Goal: Check status: Check status

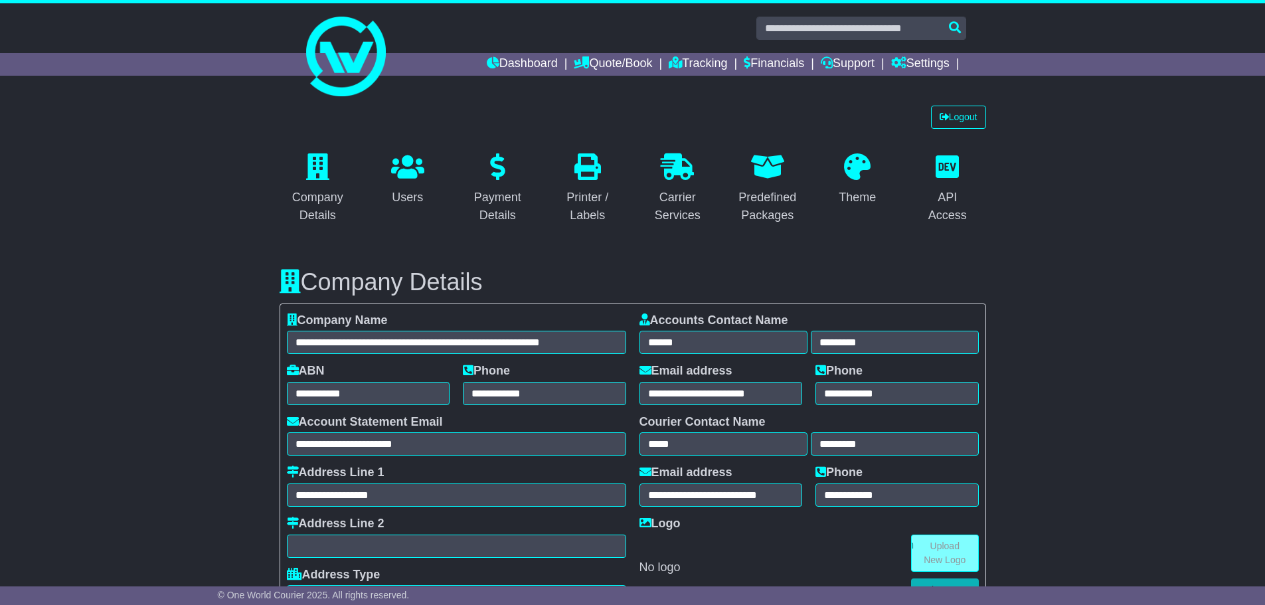
select select "**********"
select select "**"
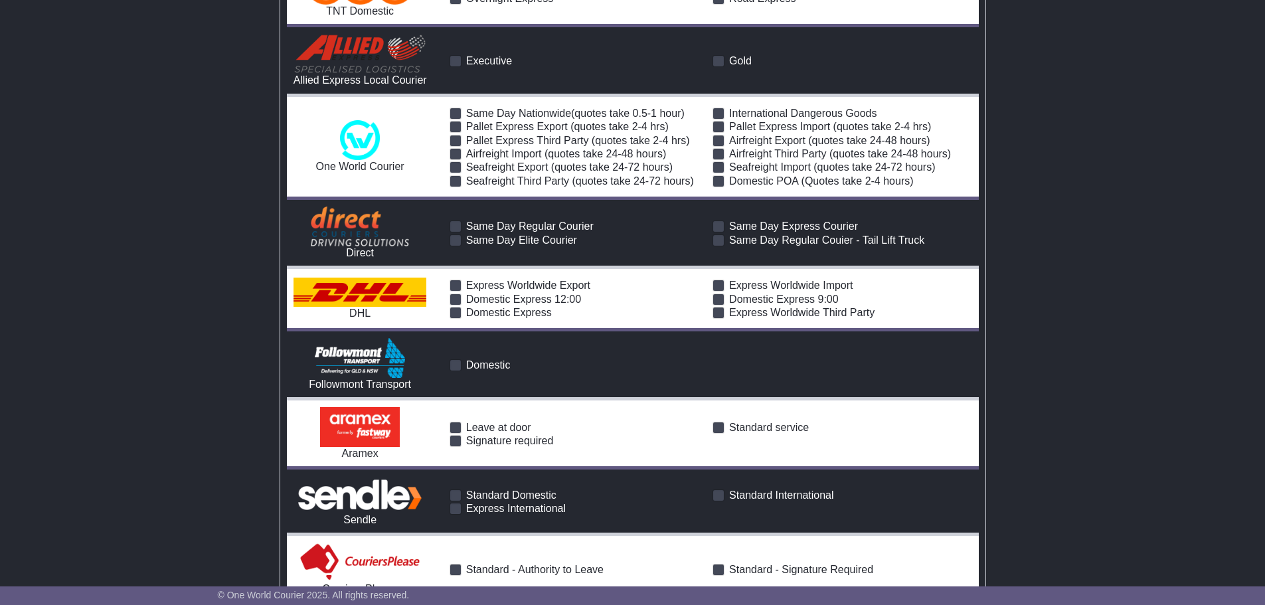
scroll to position [1727, 0]
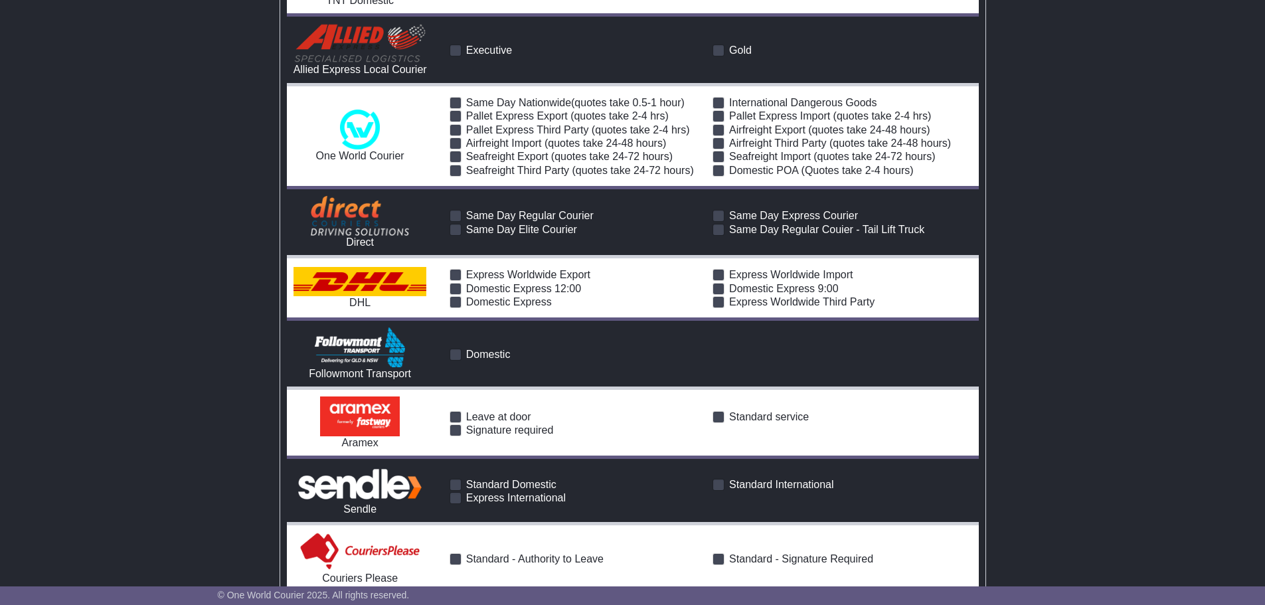
click at [458, 411] on span at bounding box center [456, 417] width 12 height 12
click at [456, 411] on span at bounding box center [456, 417] width 12 height 12
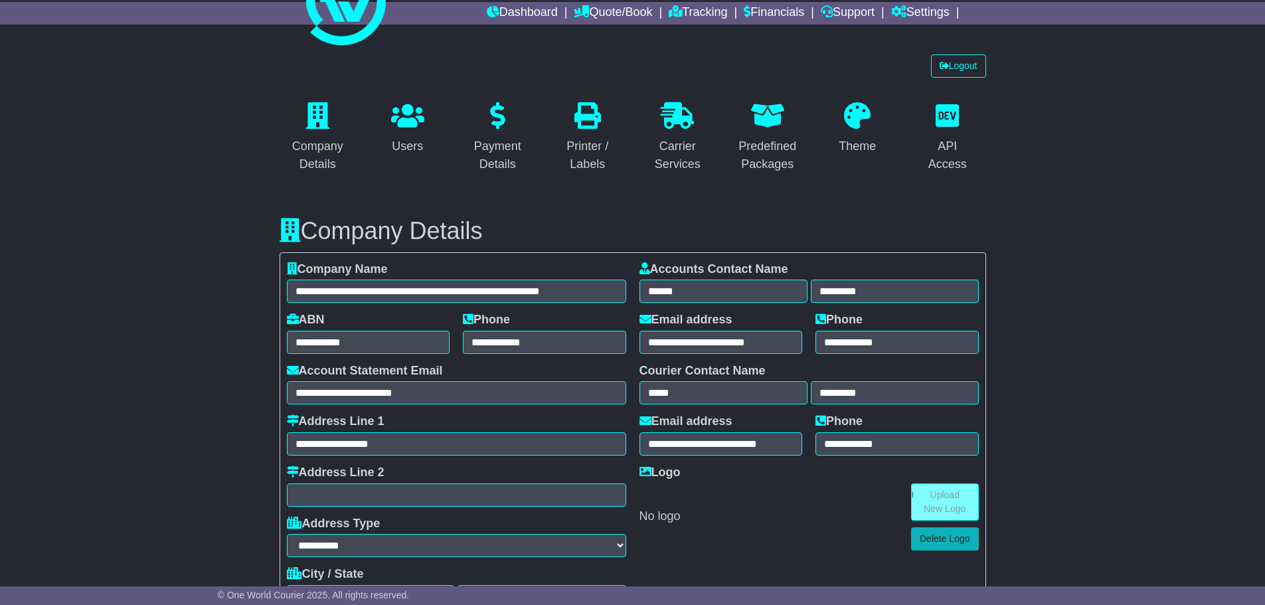
scroll to position [0, 0]
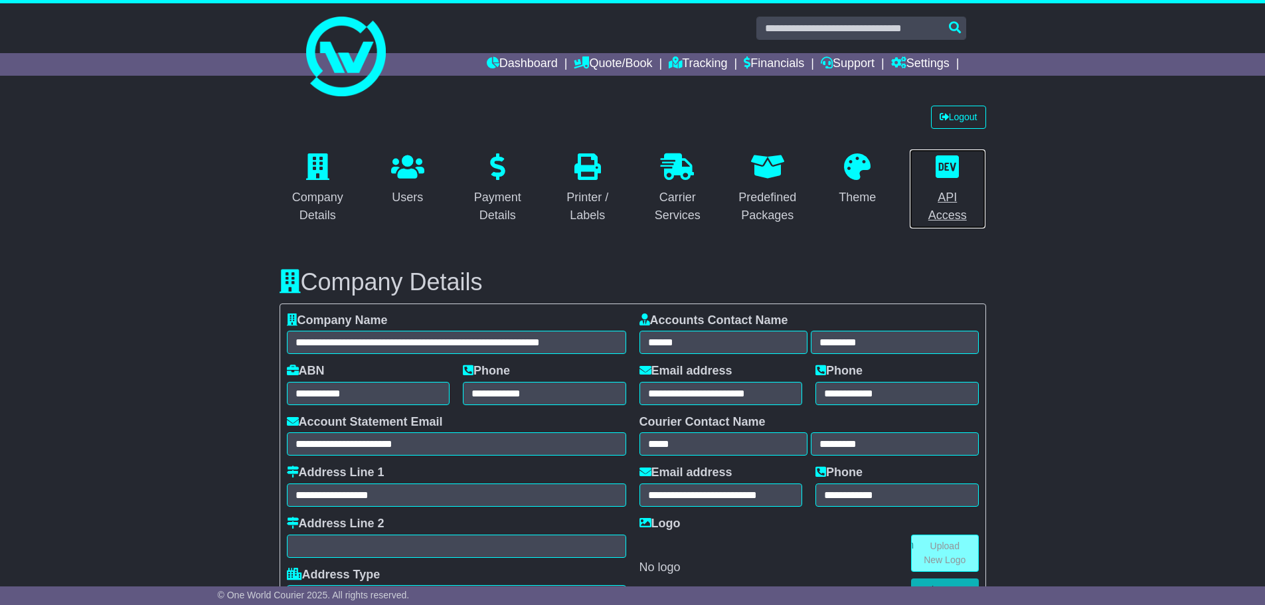
click at [950, 197] on div "API Access" at bounding box center [948, 207] width 60 height 36
click at [753, 63] on link "Financials" at bounding box center [774, 64] width 60 height 23
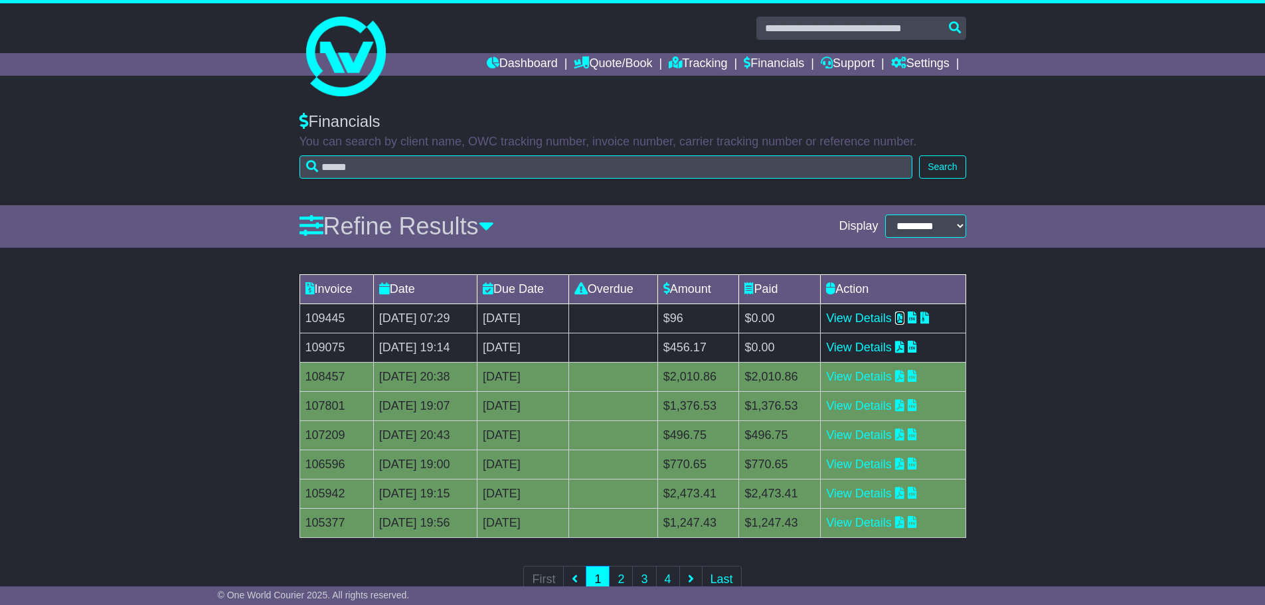
click at [904, 321] on icon at bounding box center [899, 317] width 9 height 12
click at [946, 60] on link "Settings" at bounding box center [920, 64] width 58 height 23
click at [922, 88] on link "Settings" at bounding box center [944, 87] width 105 height 15
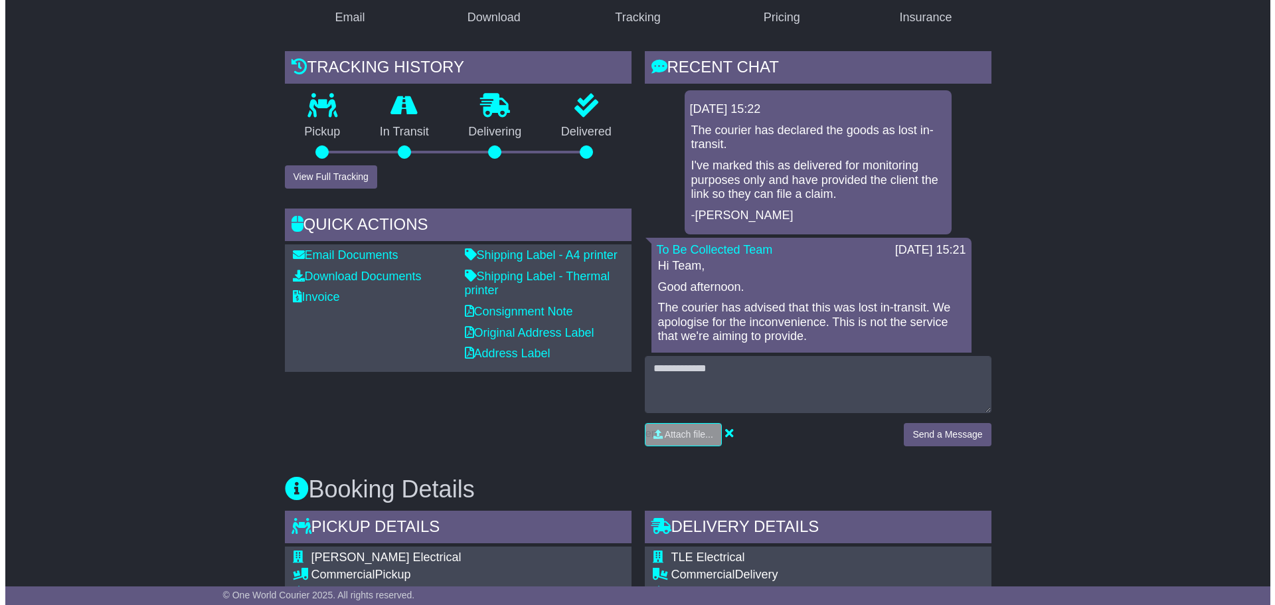
scroll to position [266, 0]
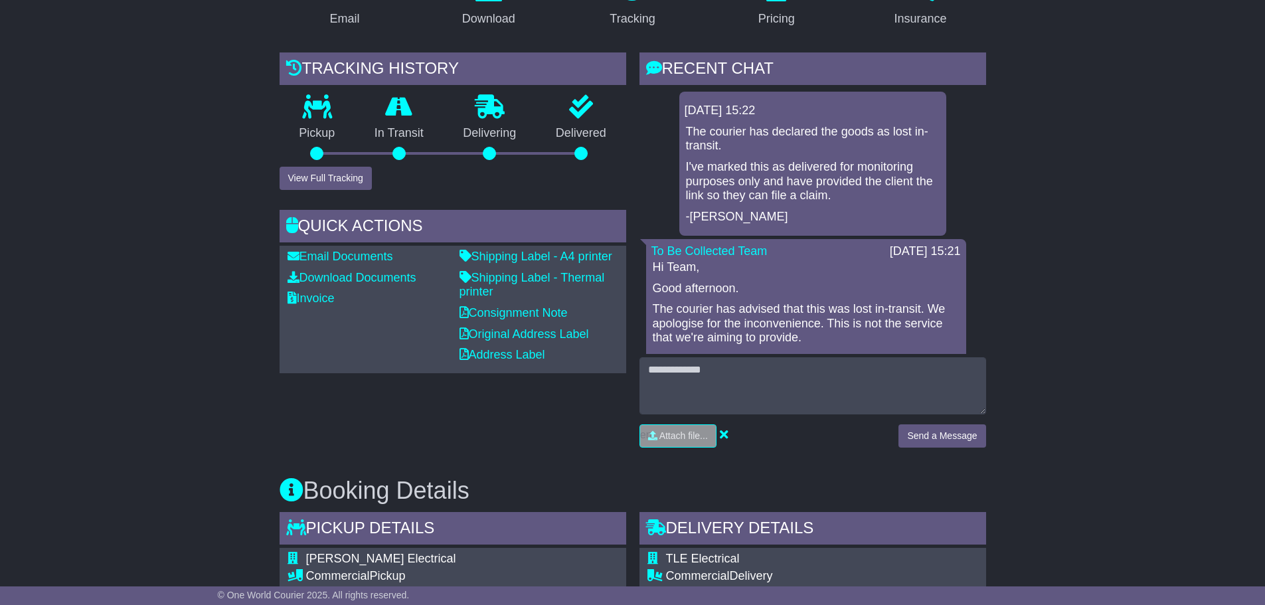
click at [347, 166] on div "Pickup" at bounding box center [318, 131] width 76 height 72
click at [345, 172] on button "View Full Tracking" at bounding box center [326, 178] width 92 height 23
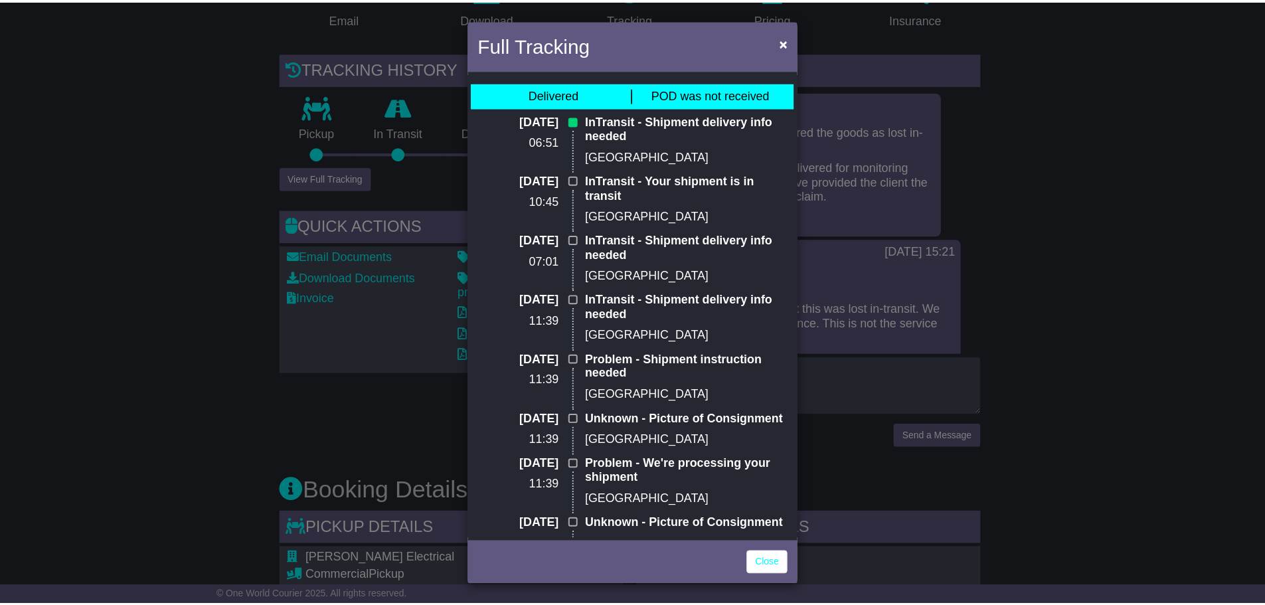
scroll to position [0, 0]
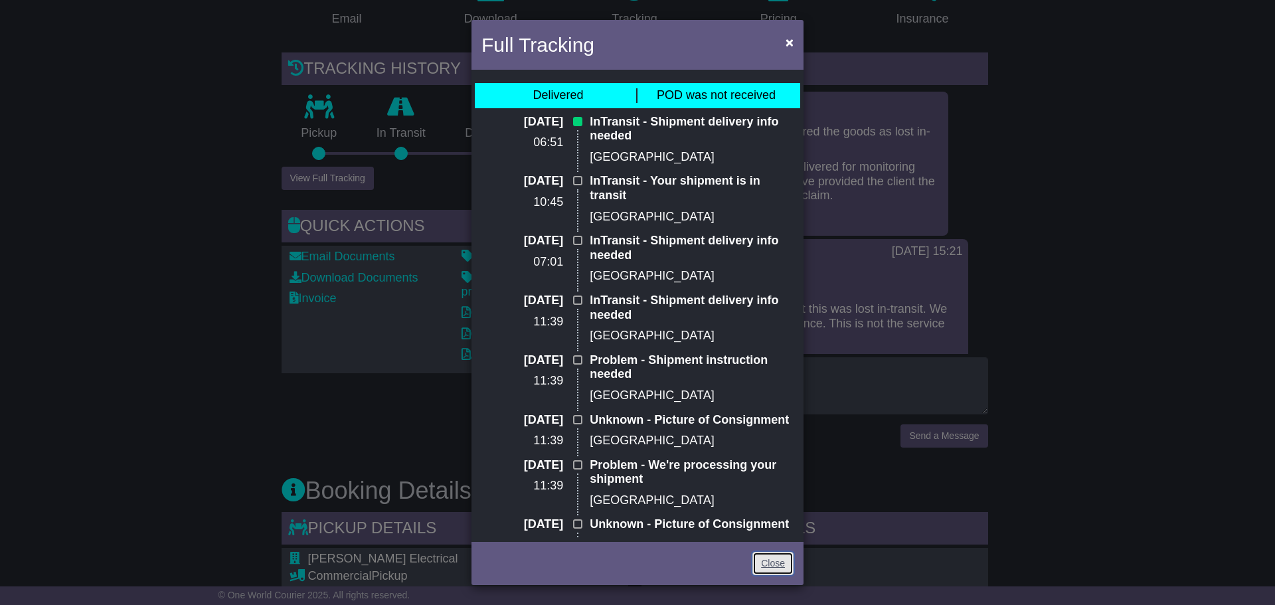
click at [768, 561] on link "Close" at bounding box center [772, 563] width 41 height 23
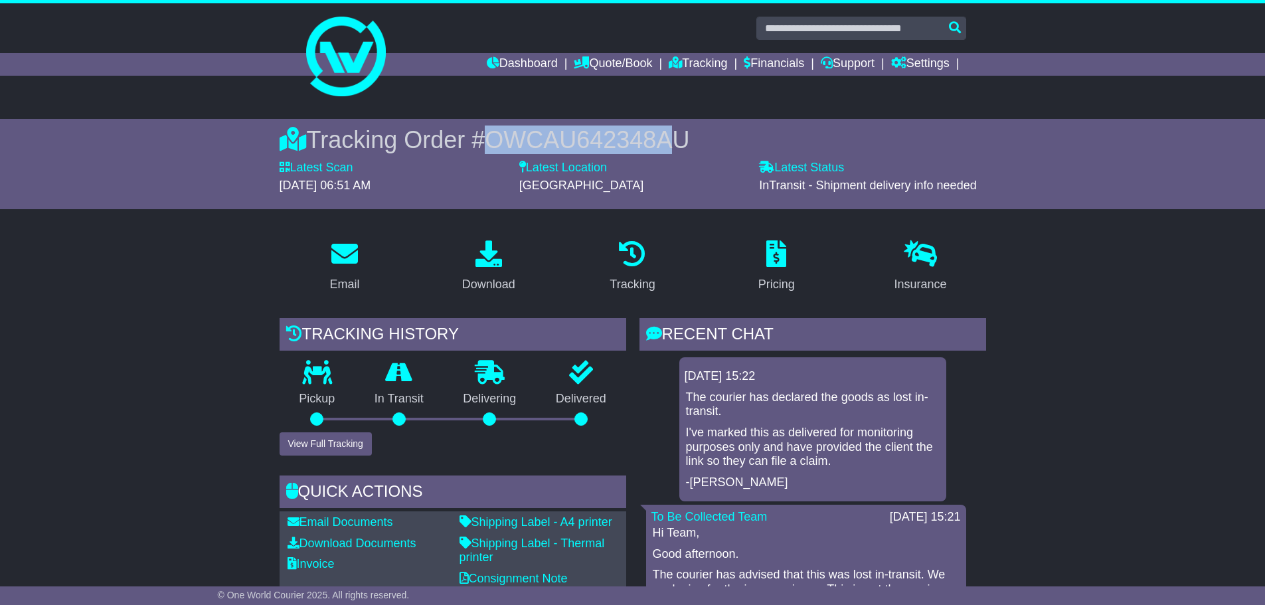
drag, startPoint x: 494, startPoint y: 139, endPoint x: 679, endPoint y: 149, distance: 185.6
click at [679, 149] on span "OWCAU642348AU" at bounding box center [587, 139] width 205 height 27
click at [541, 129] on span "OWCAU642348AU" at bounding box center [587, 139] width 205 height 27
click at [528, 137] on span "OWCAU642348AU" at bounding box center [587, 139] width 205 height 27
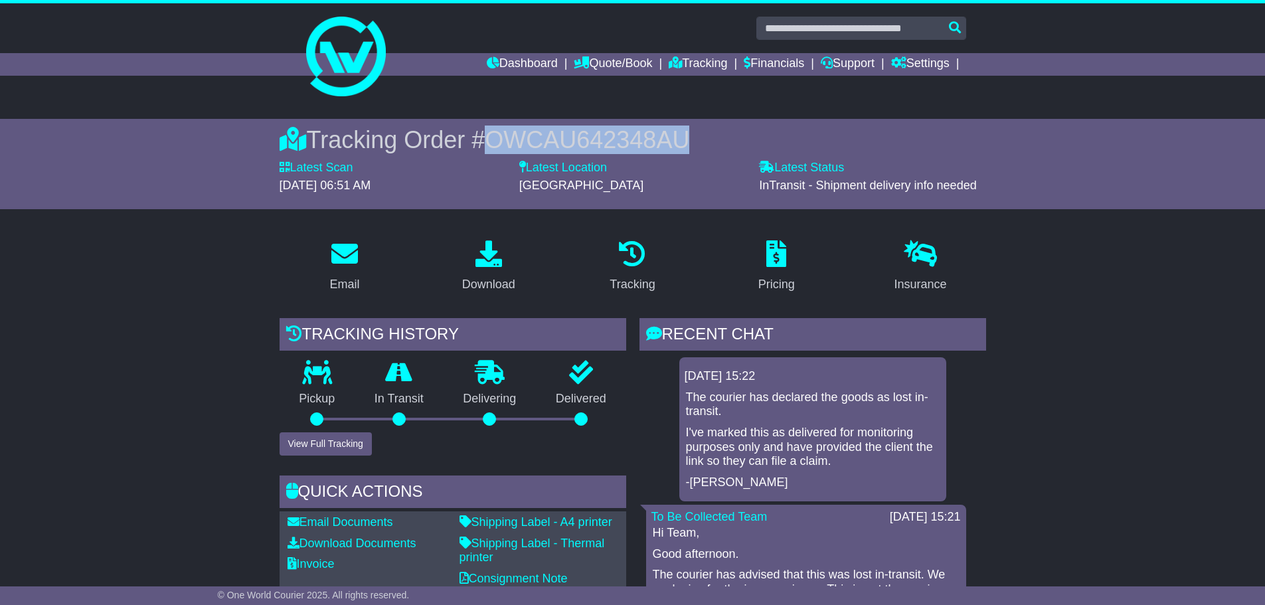
copy span "OWCAU642348AU"
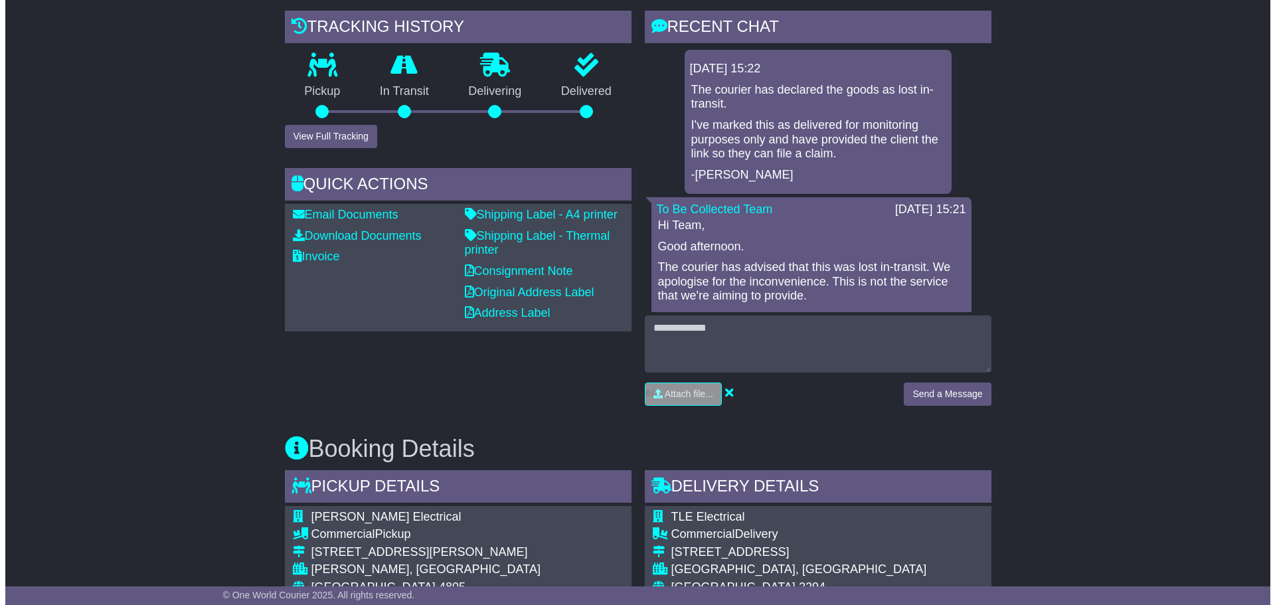
scroll to position [285, 0]
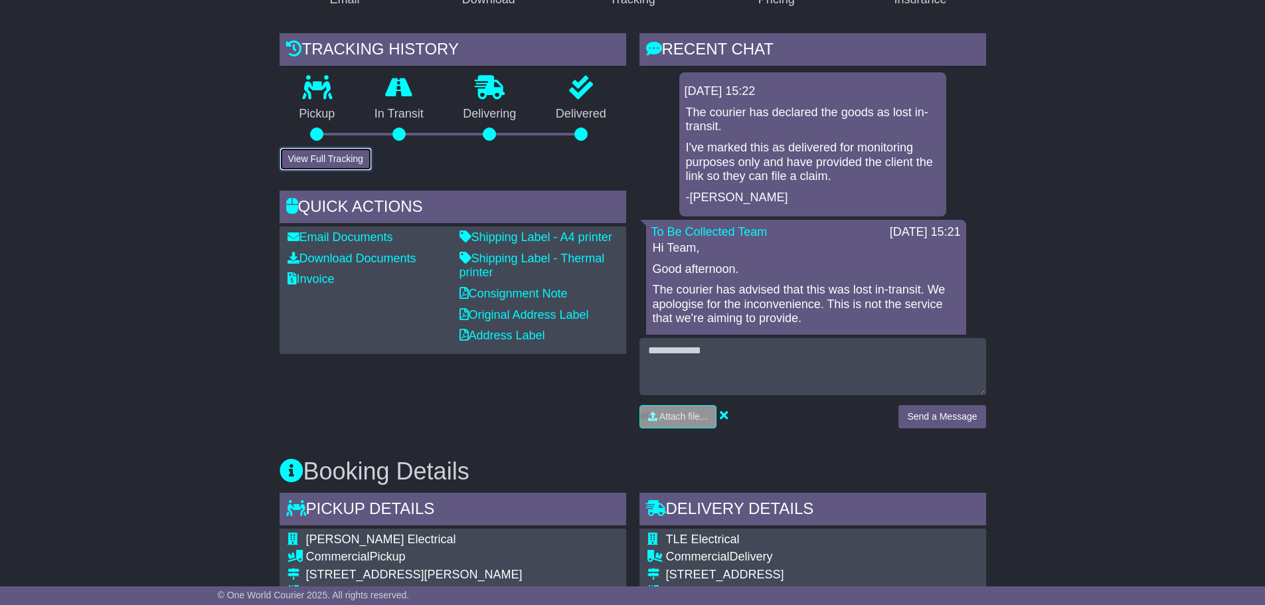
click at [357, 161] on button "View Full Tracking" at bounding box center [326, 158] width 92 height 23
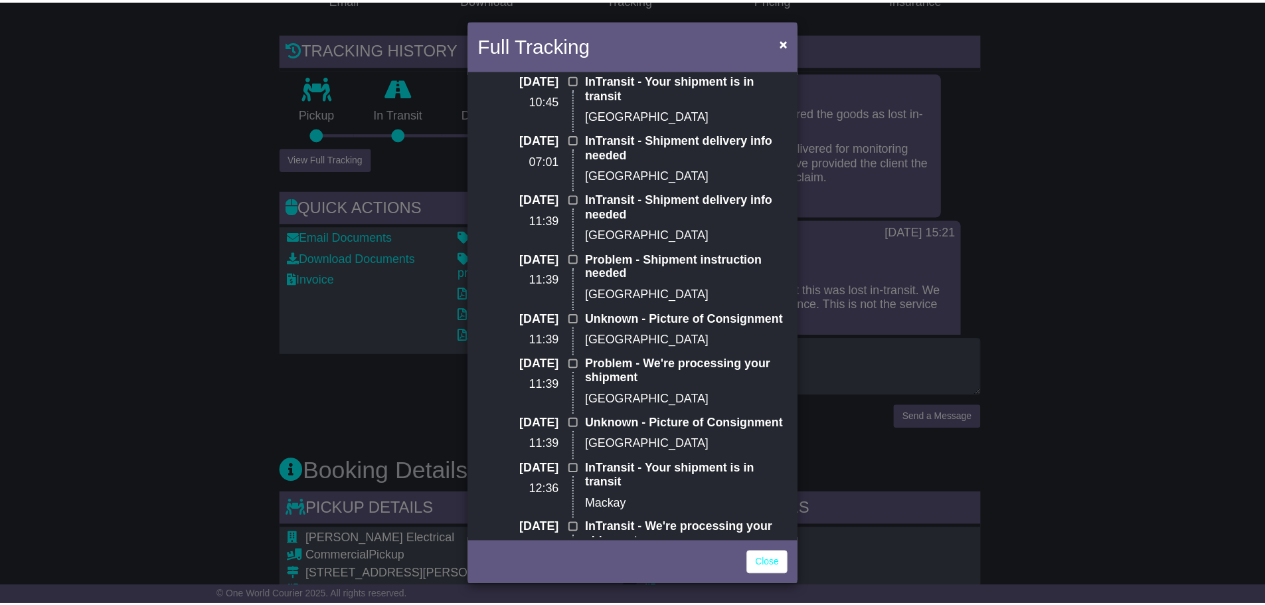
scroll to position [273, 0]
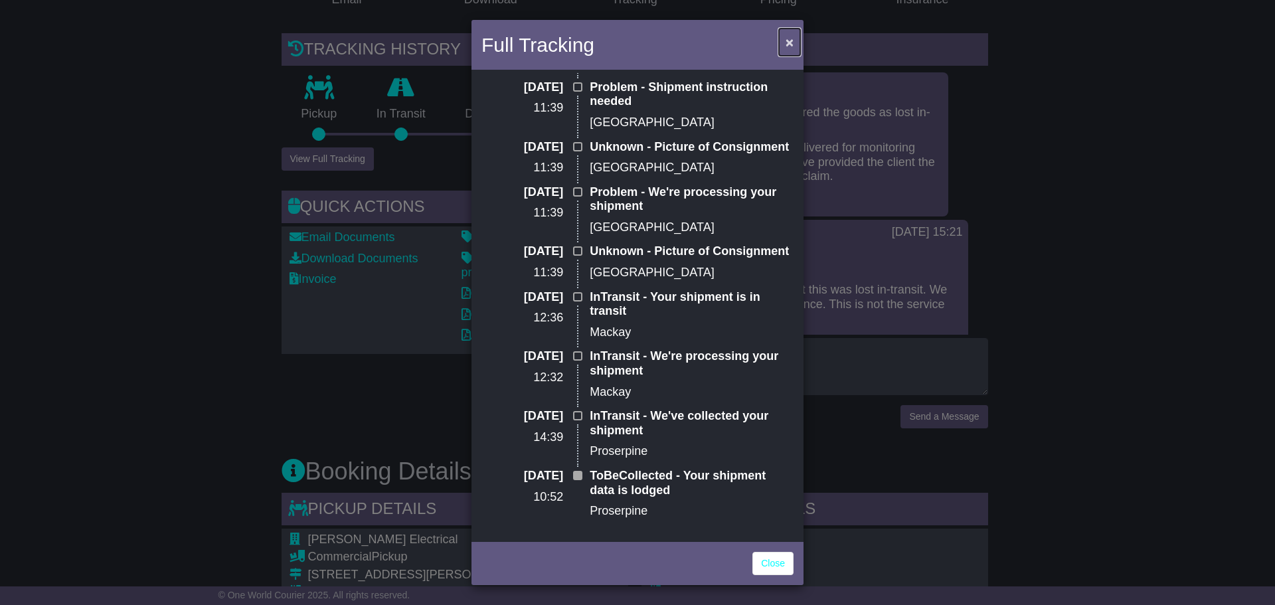
click at [784, 45] on button "×" at bounding box center [789, 42] width 21 height 27
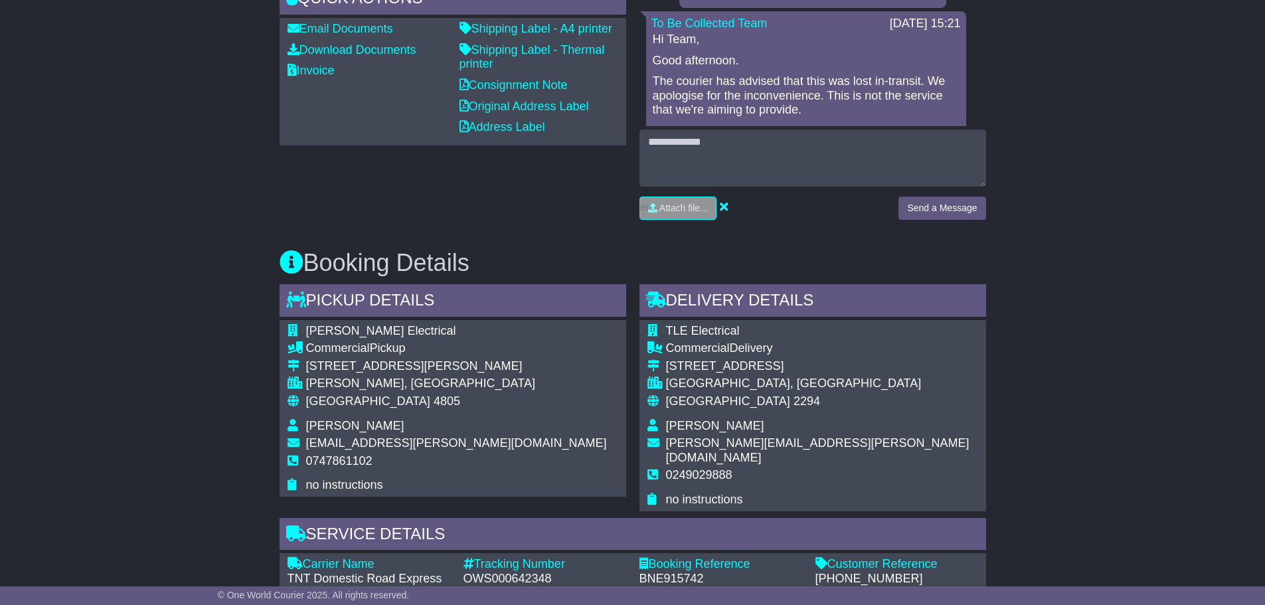
scroll to position [351, 0]
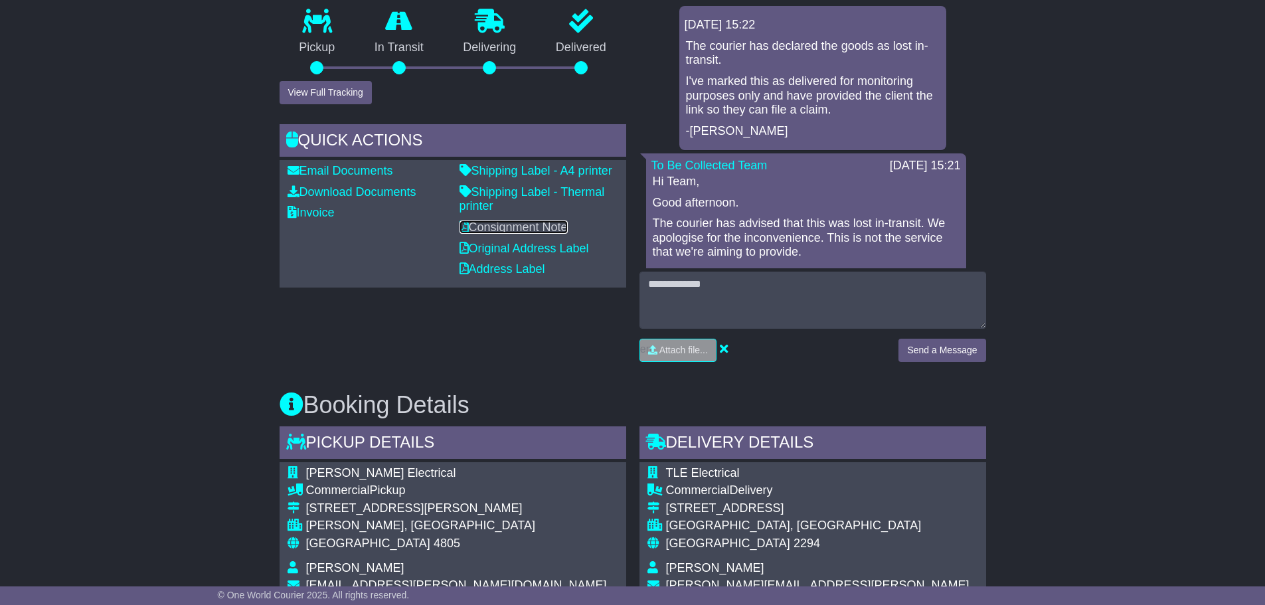
click at [525, 226] on link "Consignment Note" at bounding box center [514, 226] width 108 height 13
